Goal: Information Seeking & Learning: Learn about a topic

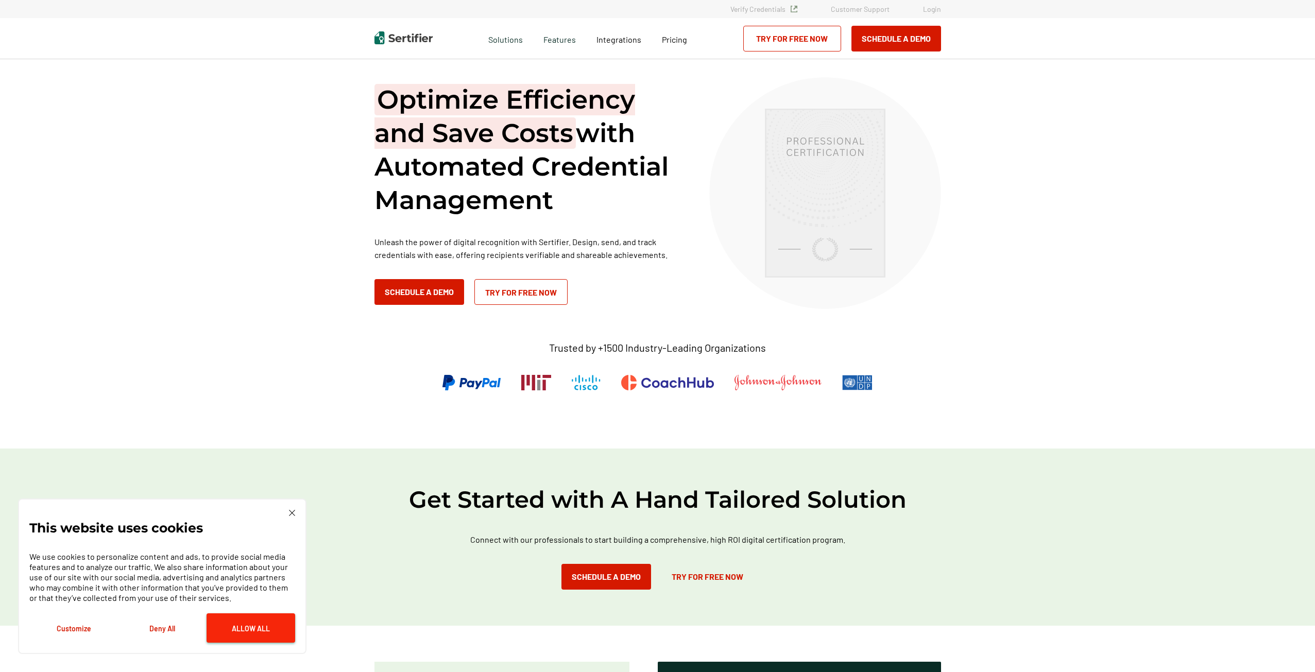
click at [275, 621] on button "Allow All" at bounding box center [251, 627] width 89 height 29
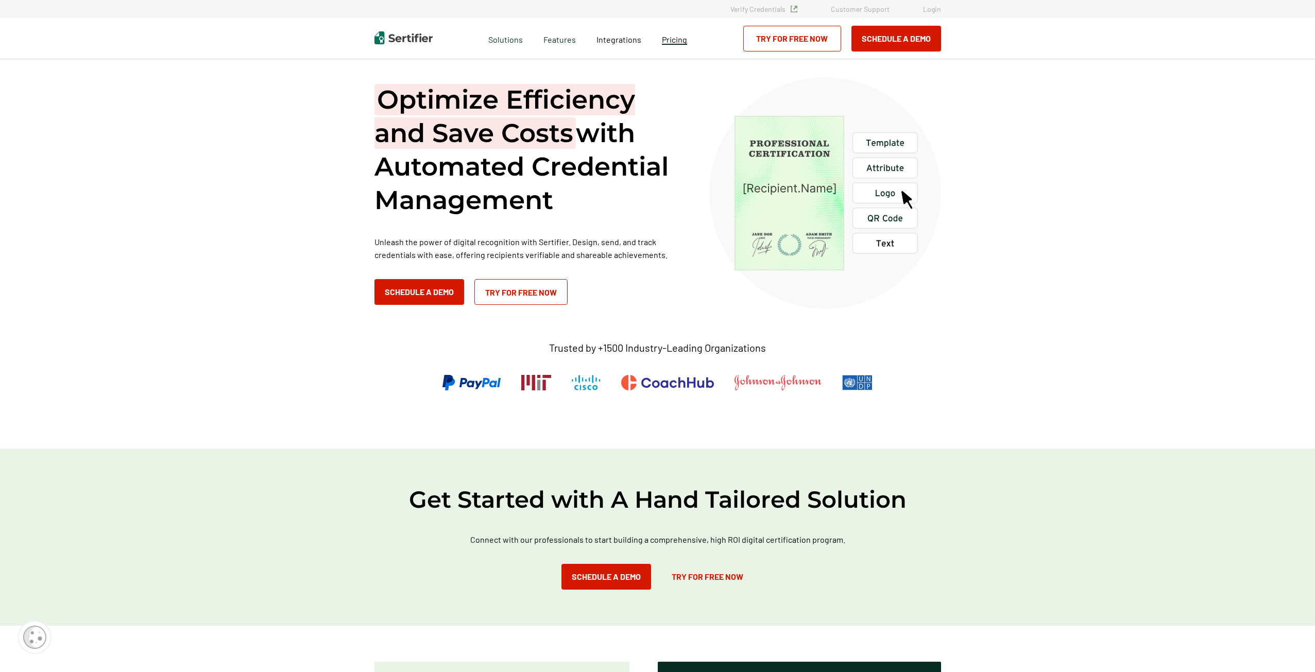
click at [677, 40] on span "Pricing" at bounding box center [674, 40] width 25 height 10
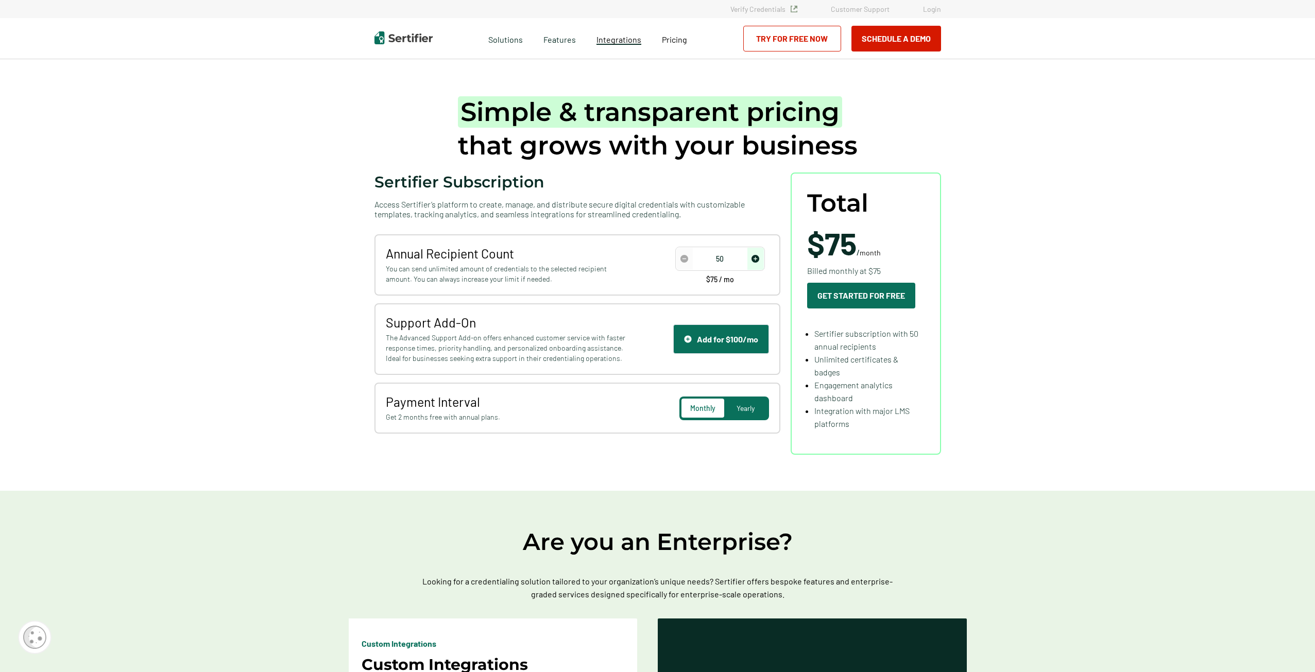
click at [619, 42] on span "Integrations" at bounding box center [618, 40] width 45 height 10
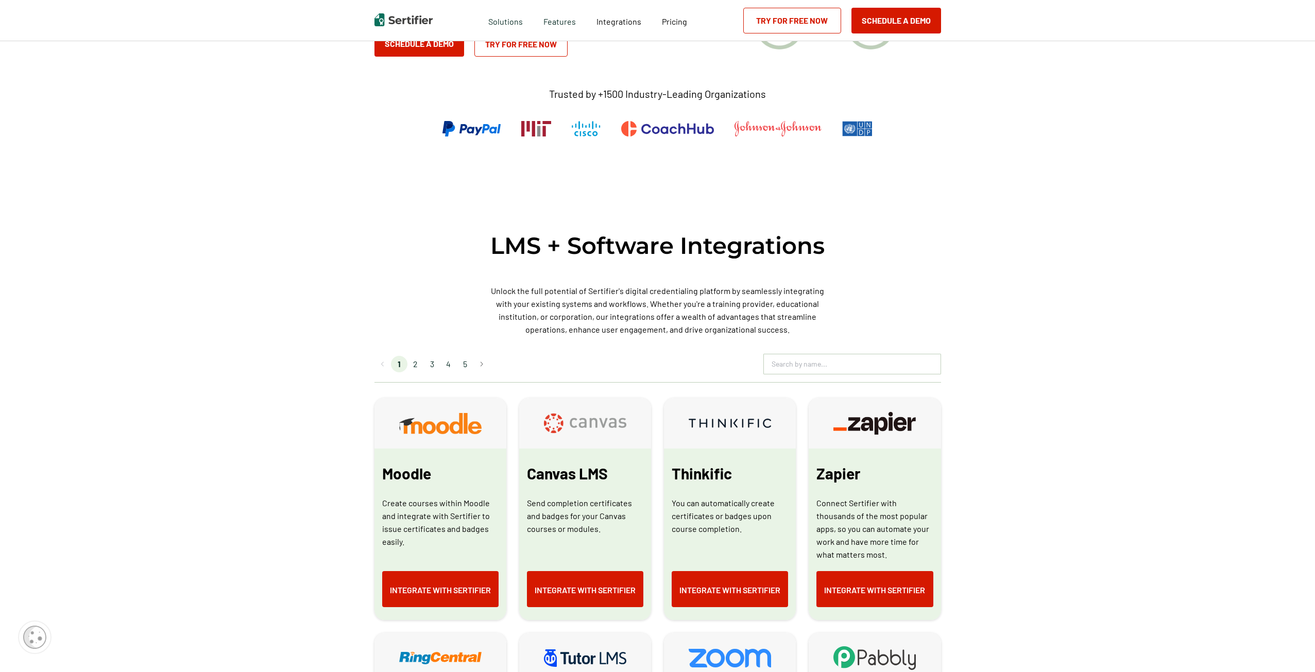
scroll to position [241, 0]
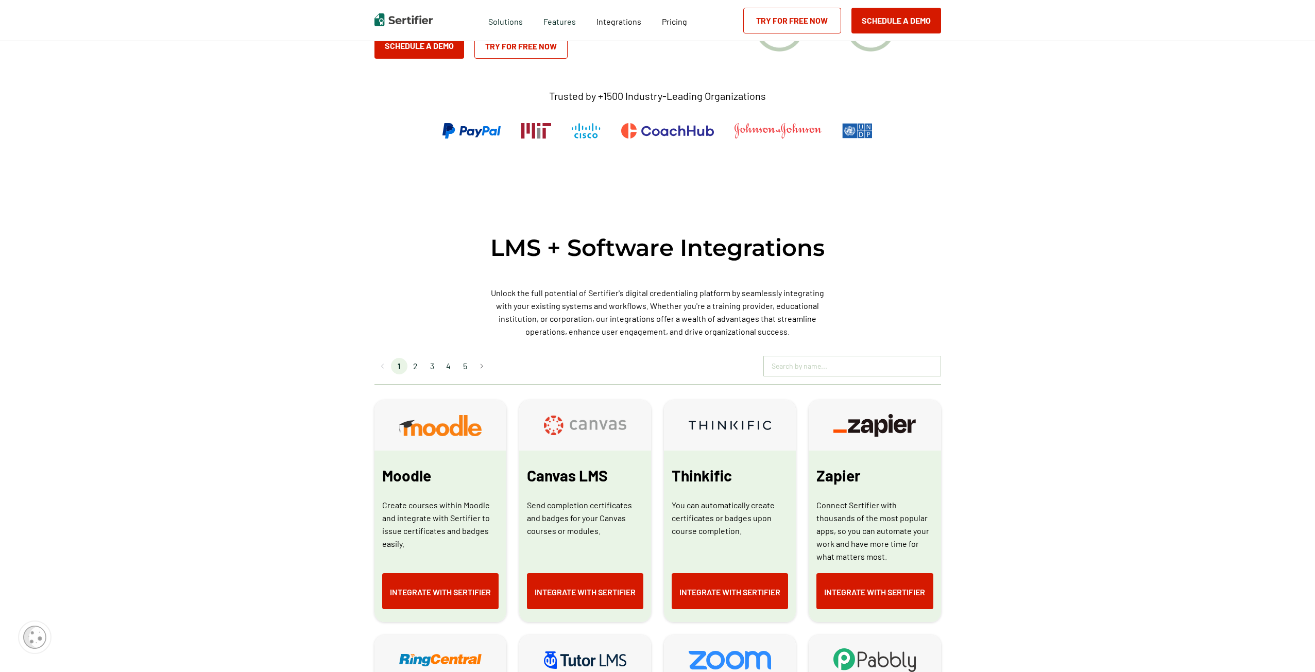
click at [806, 362] on input "text" at bounding box center [852, 365] width 177 height 15
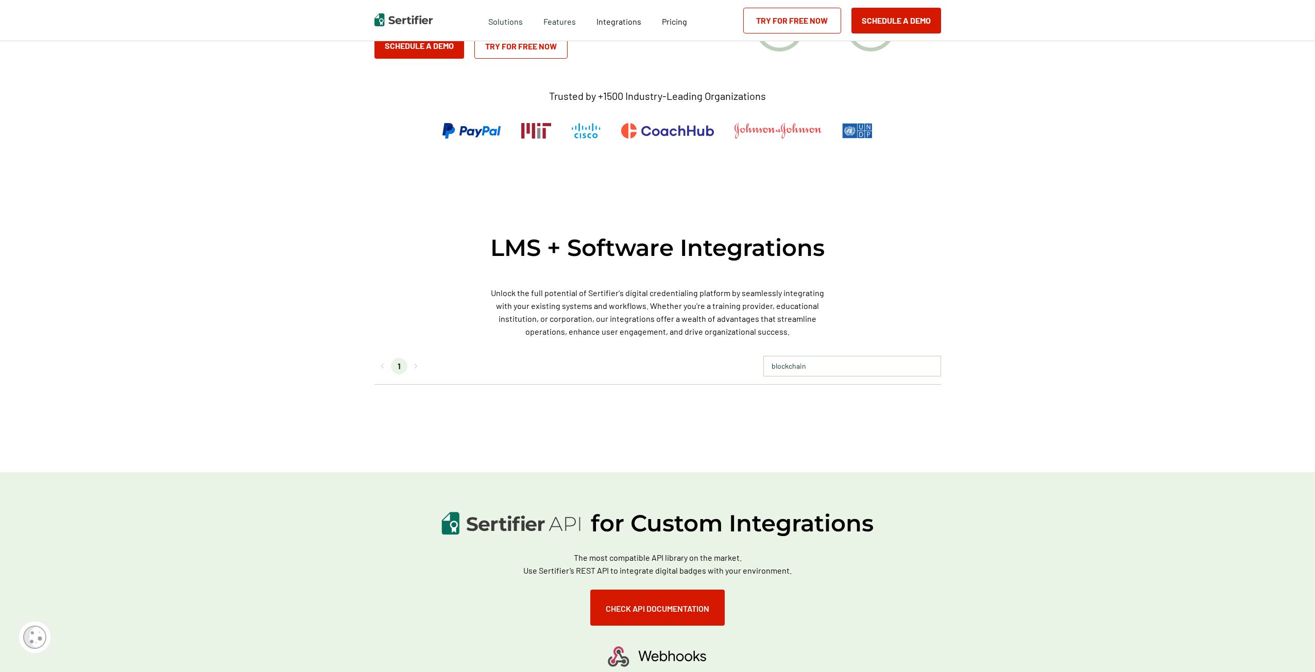
type input "blockchain"
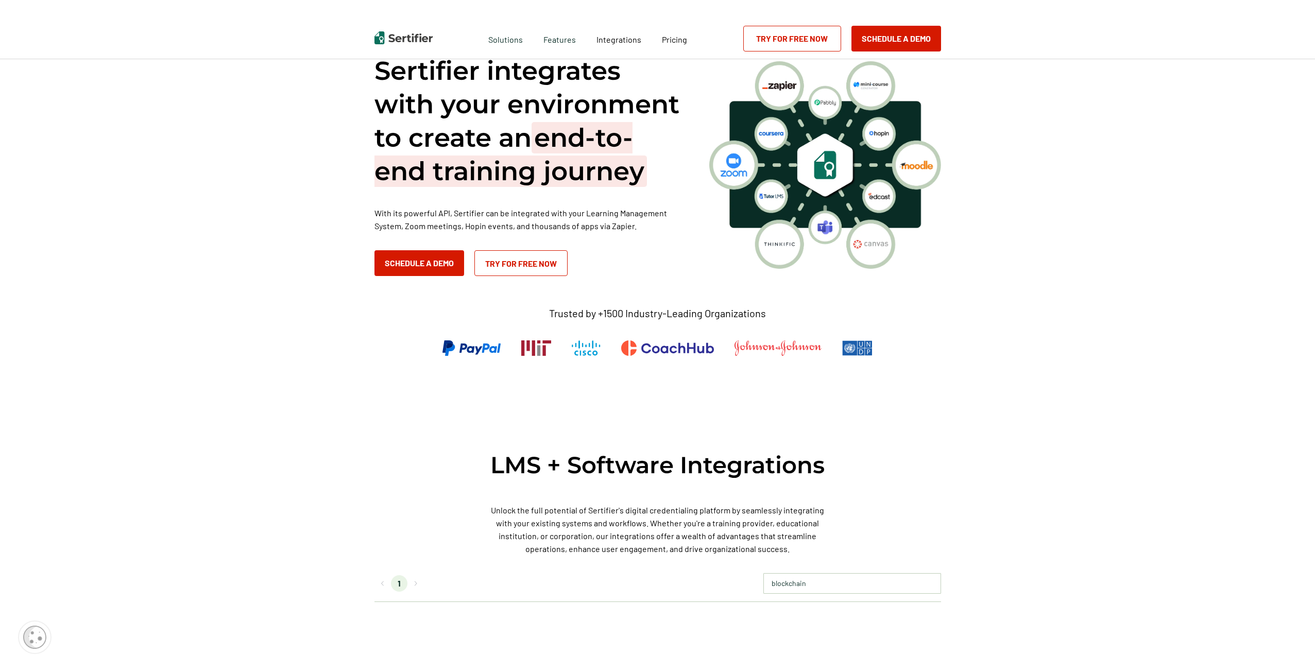
scroll to position [0, 0]
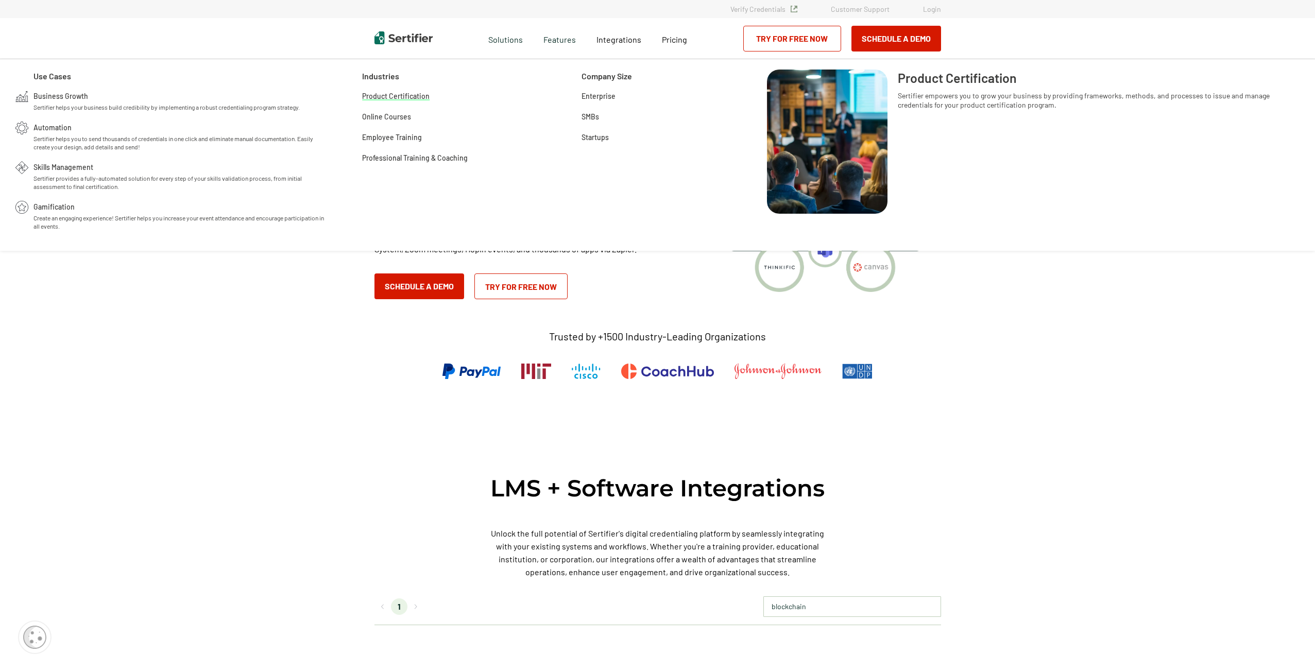
click at [387, 99] on span "Product Certification" at bounding box center [395, 95] width 67 height 10
